Goal: Information Seeking & Learning: Learn about a topic

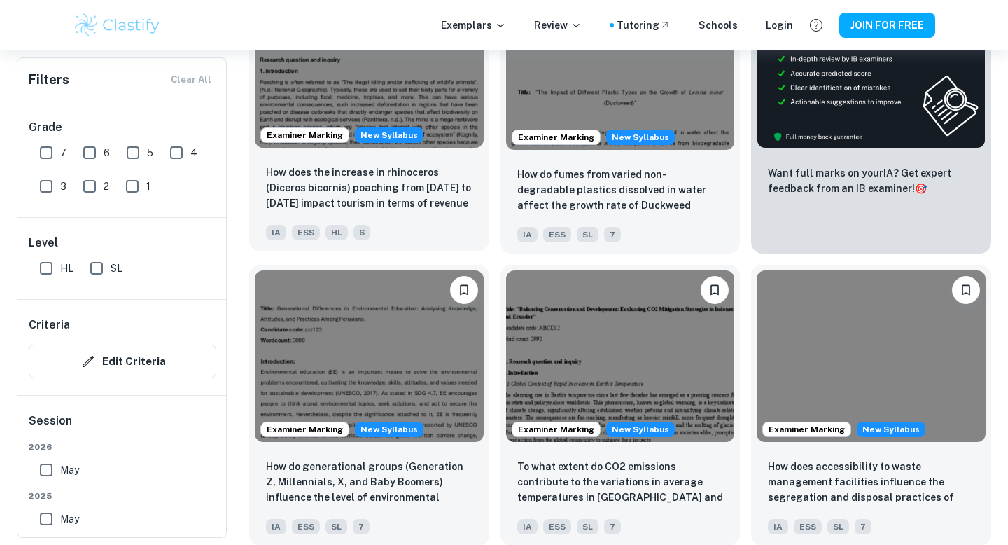
scroll to position [593, 0]
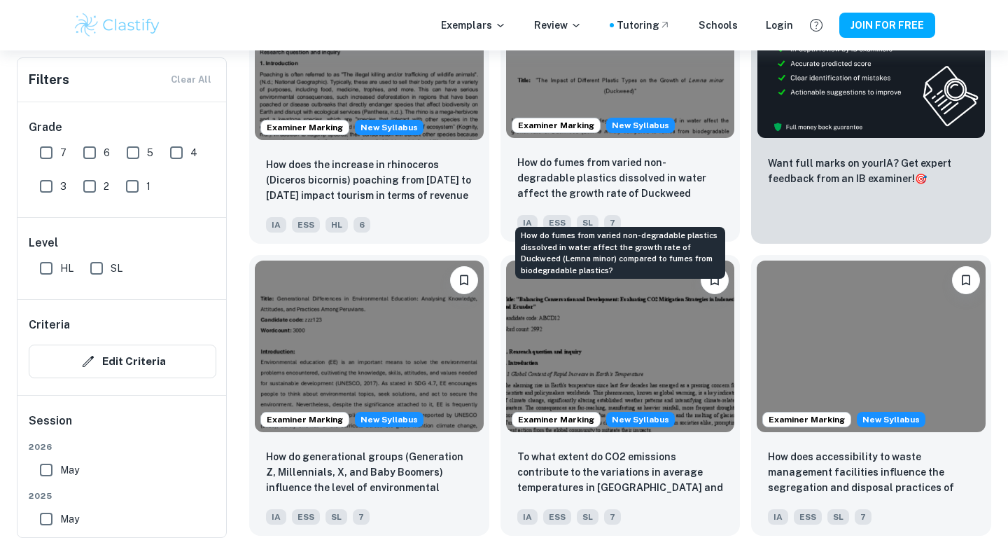
click at [641, 192] on p "How do fumes from varied non-degradable plastics dissolved in water affect the …" at bounding box center [620, 179] width 206 height 48
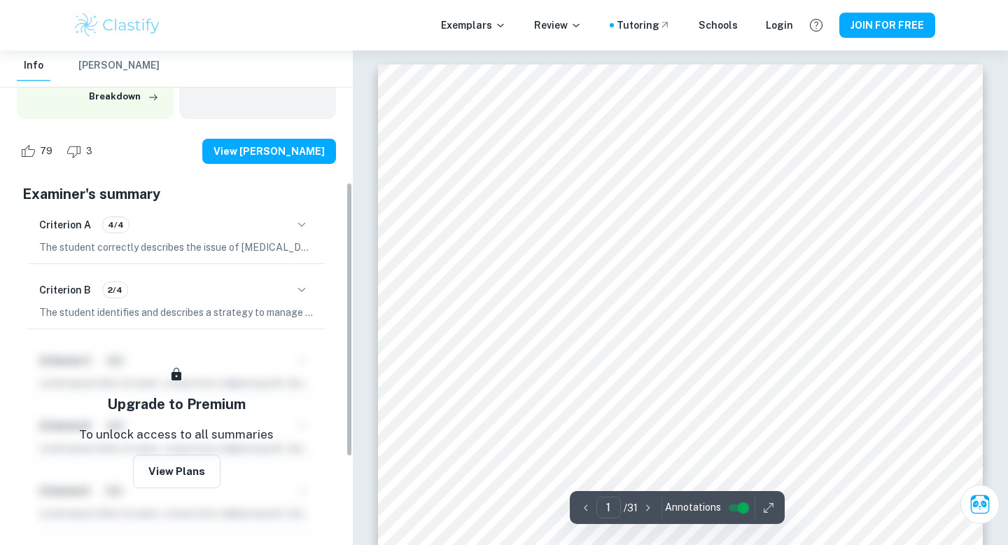
scroll to position [238, 0]
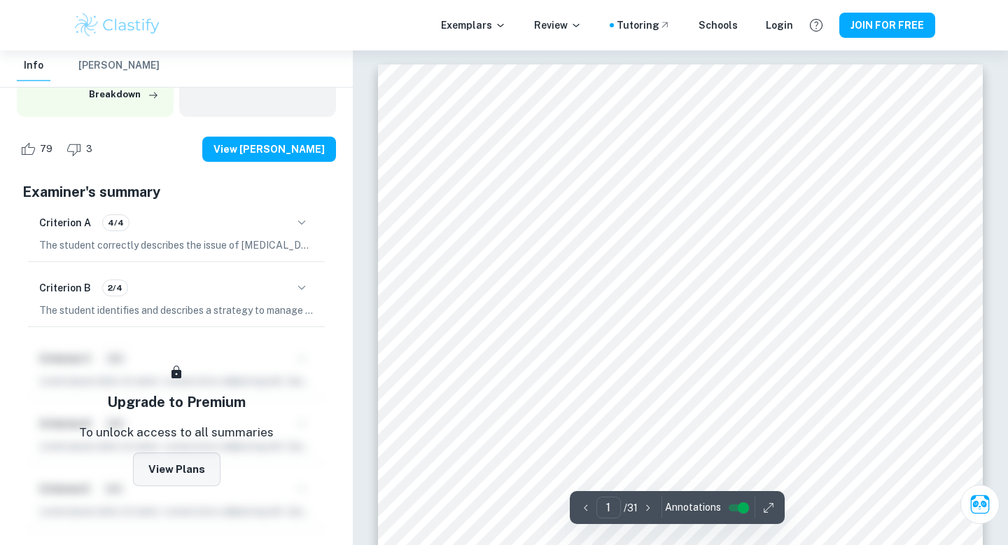
click at [167, 460] on button "View Plans" at bounding box center [176, 469] width 87 height 34
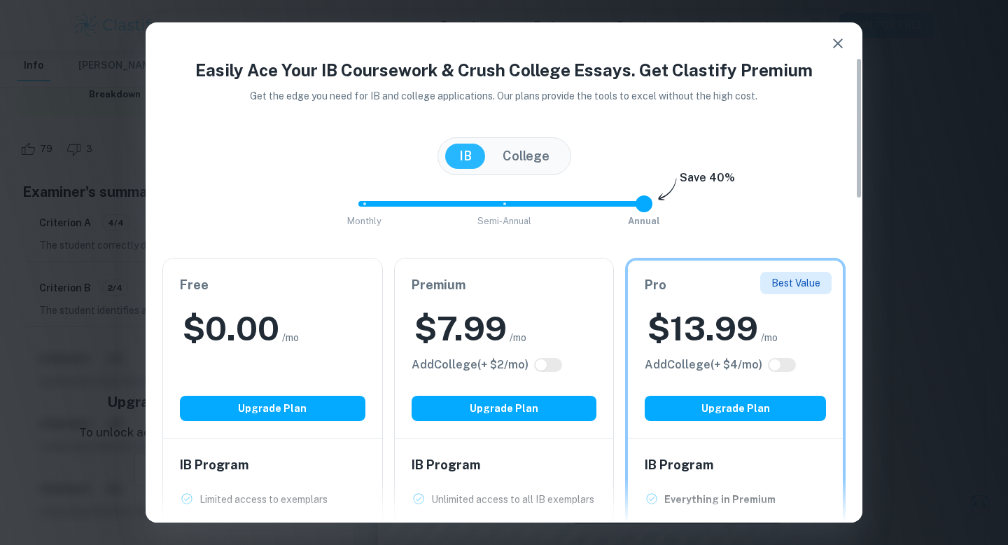
scroll to position [191, 0]
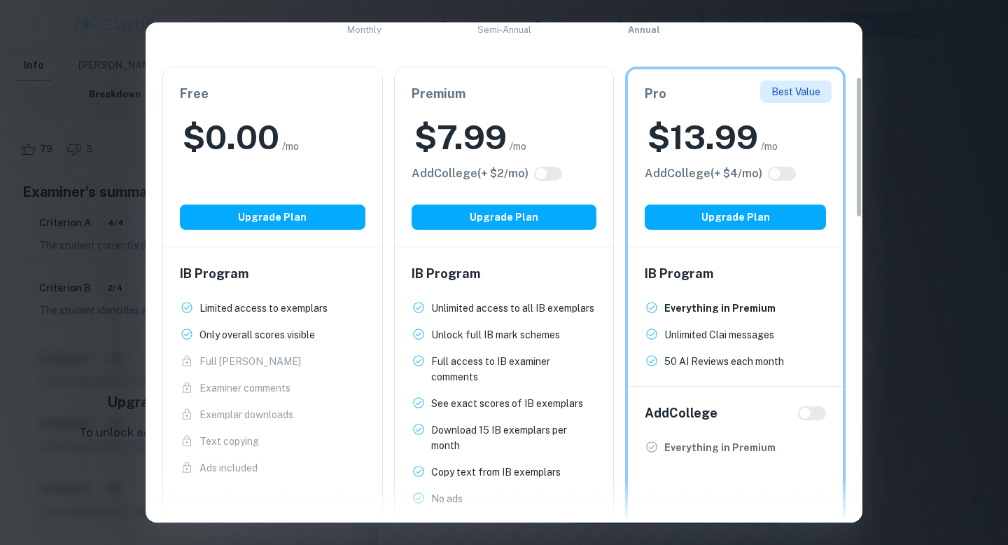
click at [8, 271] on div "Easily Ace Your IB Coursework & Crush College Essays. Get Clastify Premium Get …" at bounding box center [504, 272] width 1008 height 545
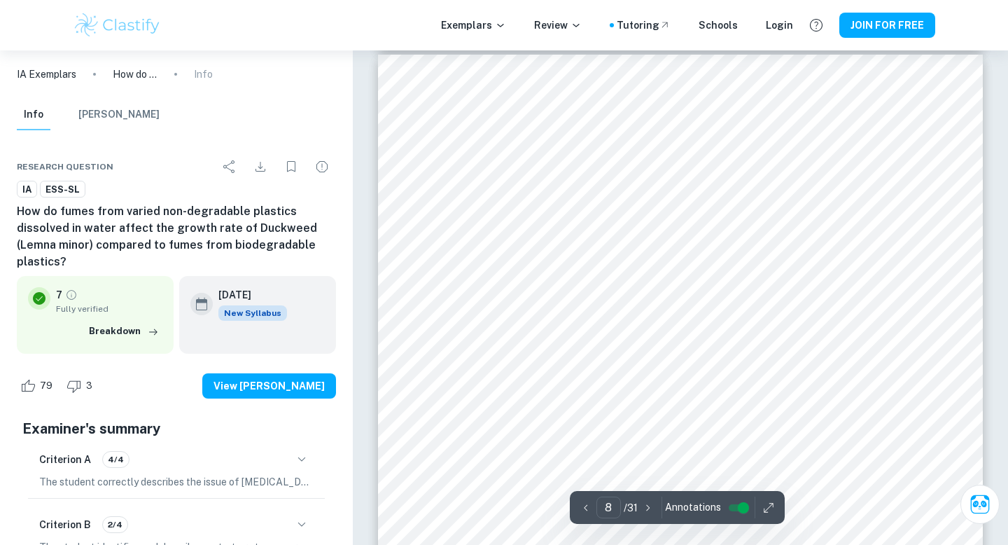
scroll to position [5733, 0]
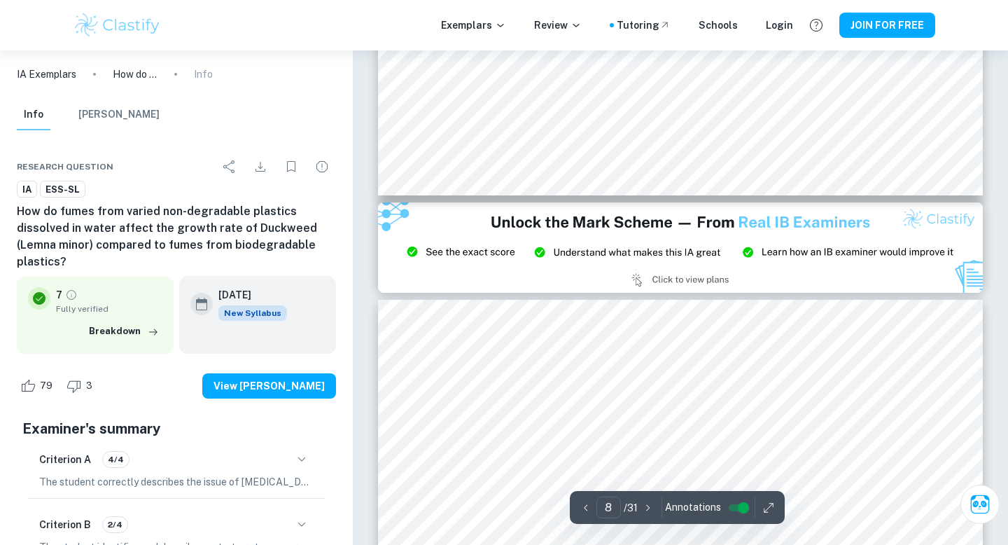
type input "9"
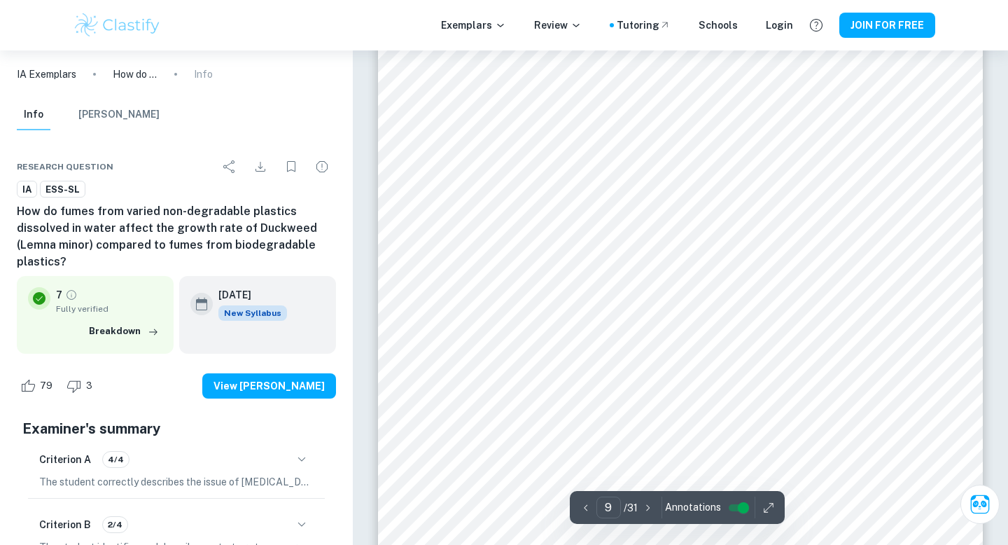
scroll to position [6718, 0]
